Goal: Check status

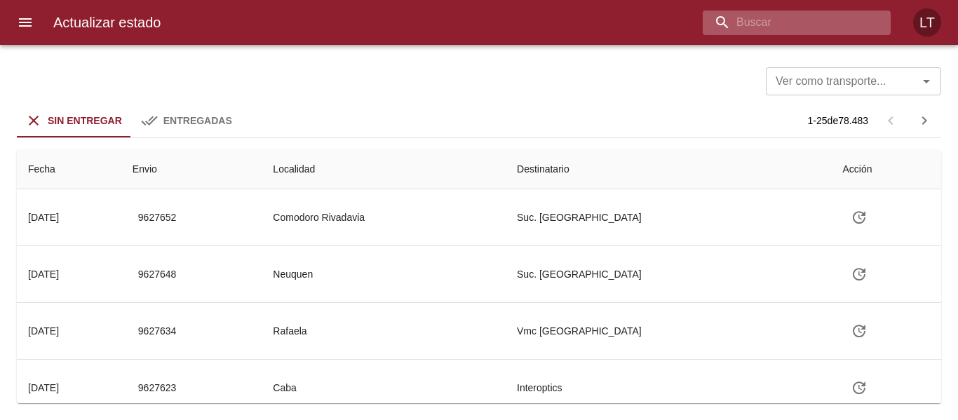
click at [827, 25] on input "buscar" at bounding box center [785, 23] width 164 height 25
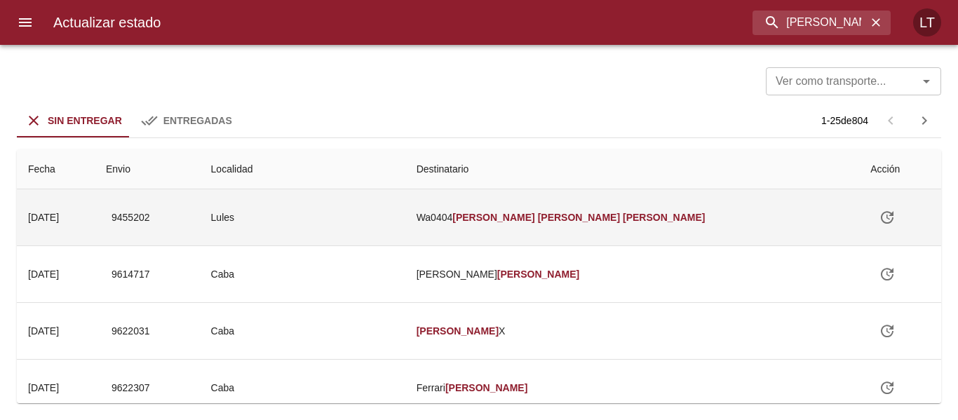
click at [406, 212] on td "Lules" at bounding box center [303, 217] width 206 height 56
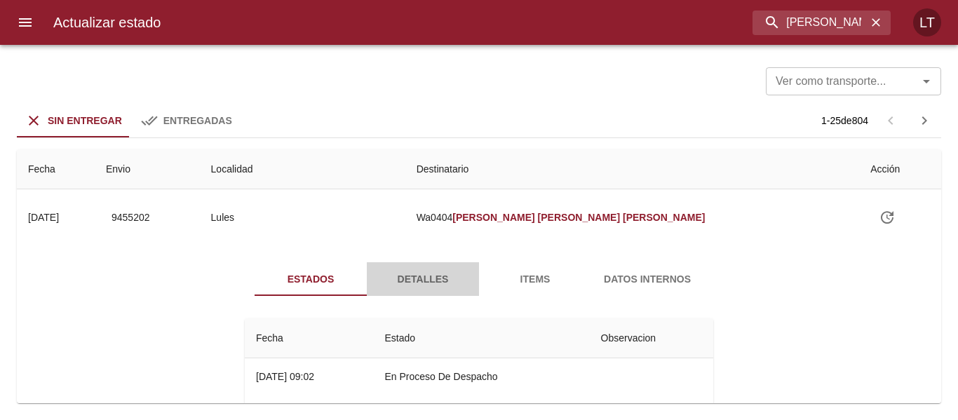
click at [384, 280] on span "Detalles" at bounding box center [422, 280] width 95 height 18
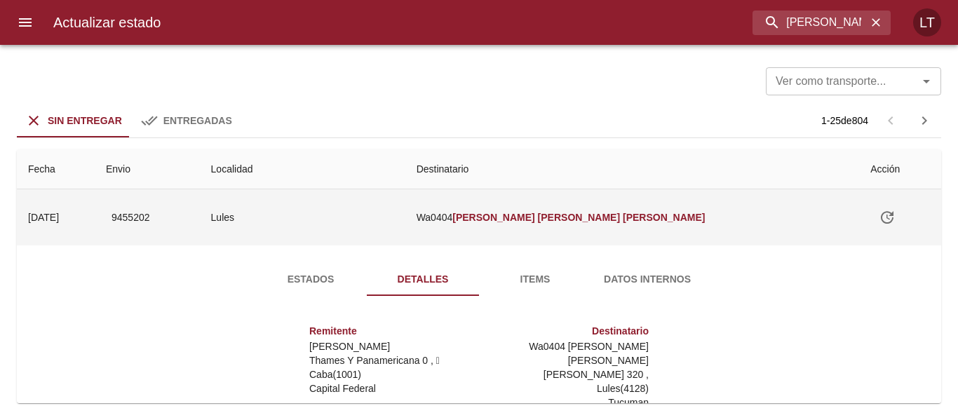
click at [200, 223] on td "9455202" at bounding box center [147, 217] width 105 height 56
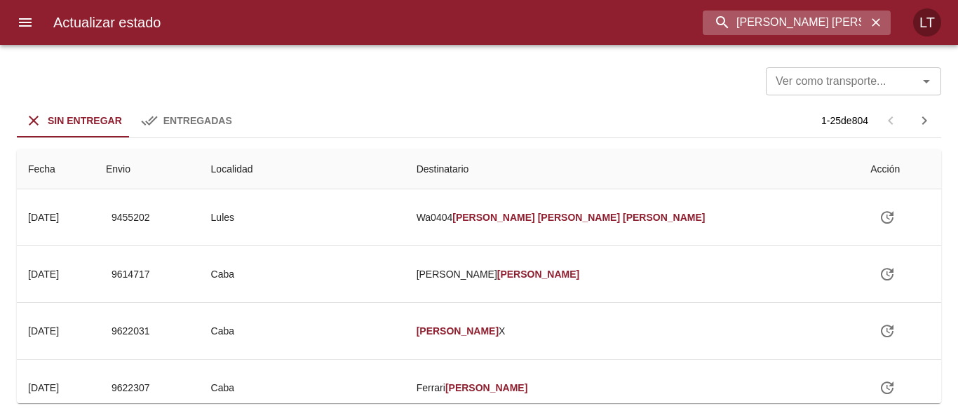
click at [775, 31] on input "[PERSON_NAME] [PERSON_NAME]" at bounding box center [785, 23] width 164 height 25
type input "9581488"
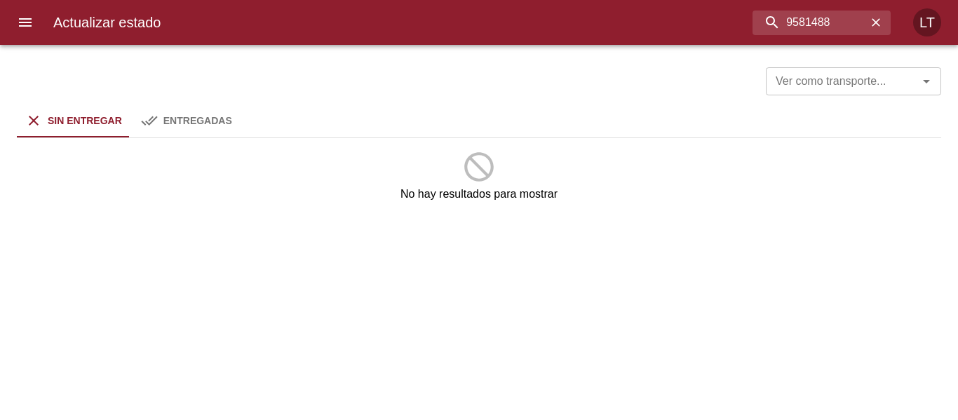
click at [201, 117] on span "Entregadas" at bounding box center [197, 120] width 69 height 11
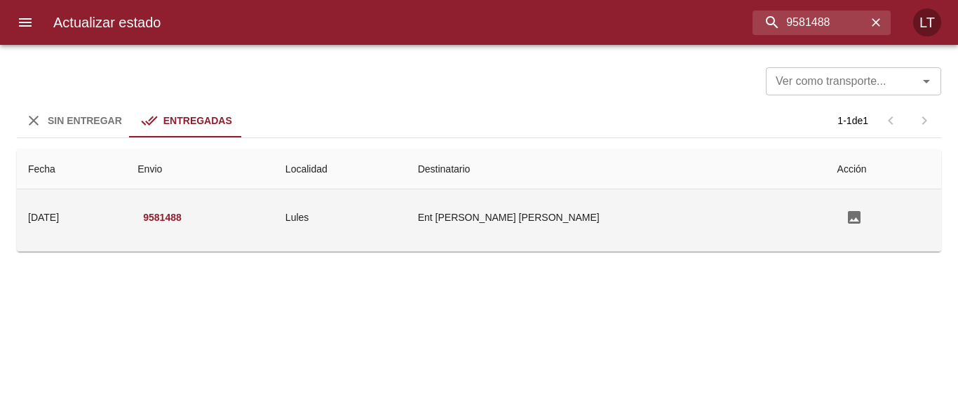
click at [407, 229] on td "Lules" at bounding box center [340, 217] width 133 height 56
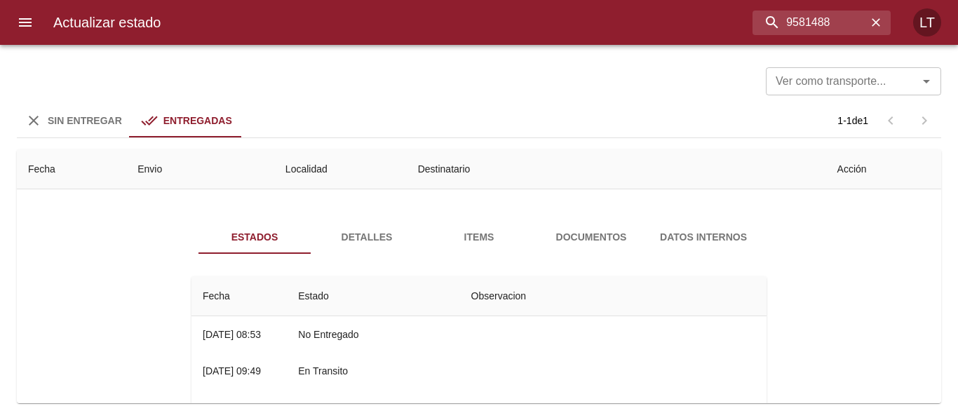
scroll to position [70, 0]
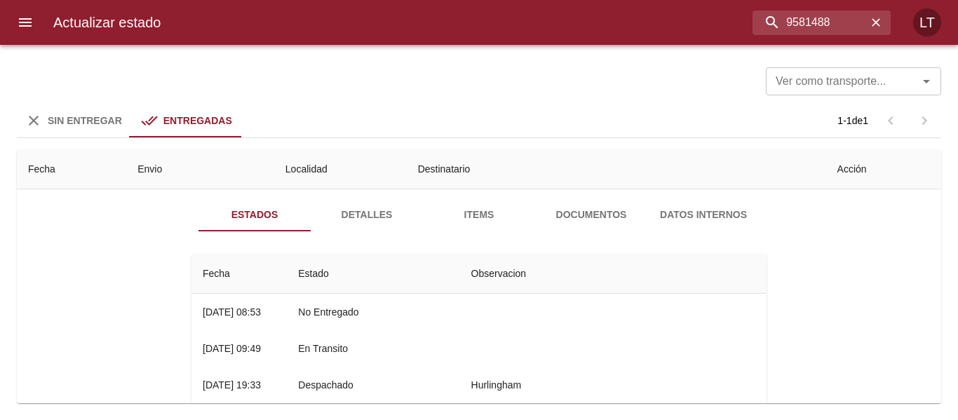
click at [564, 213] on span "Documentos" at bounding box center [591, 215] width 95 height 18
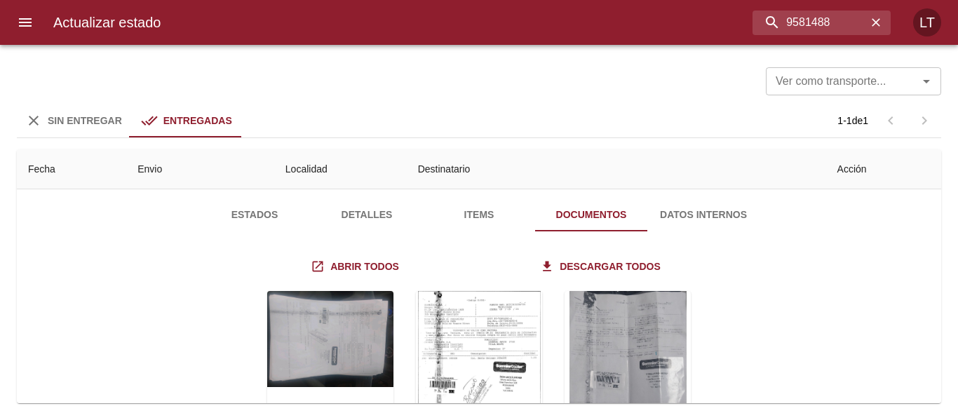
scroll to position [140, 0]
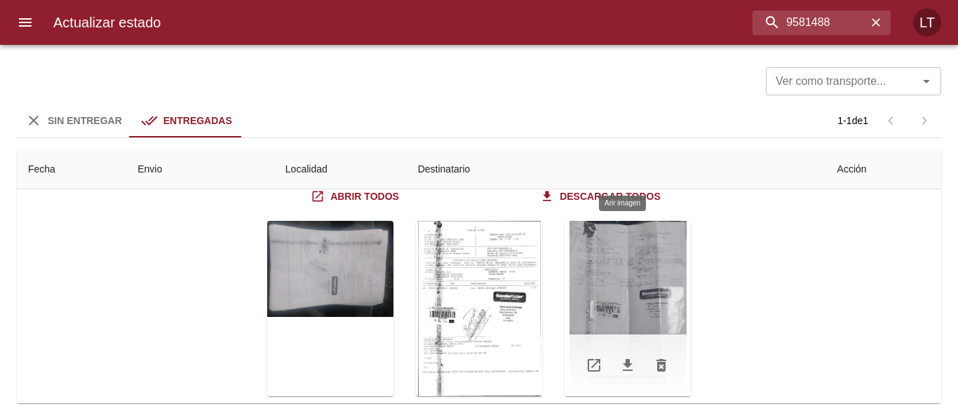
click at [583, 285] on div "Tabla de envíos del cliente" at bounding box center [628, 308] width 126 height 175
